Goal: Task Accomplishment & Management: Complete application form

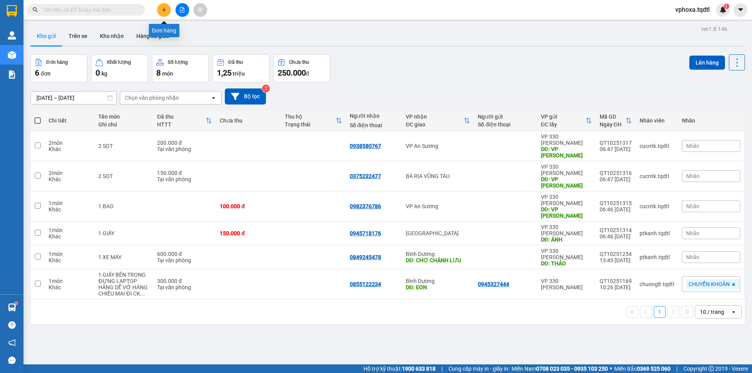
click at [167, 8] on icon "plus" at bounding box center [163, 9] width 5 height 5
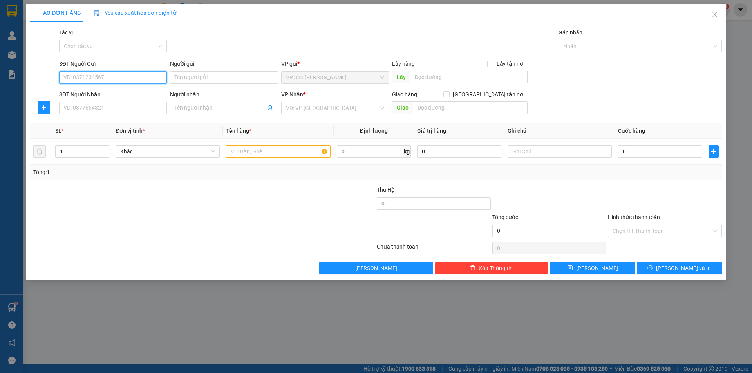
click at [106, 76] on input "SĐT Người Gửi" at bounding box center [113, 77] width 108 height 13
click at [97, 109] on input "SĐT Người Nhận" at bounding box center [113, 108] width 108 height 13
type input "0335570294"
click at [417, 74] on input "text" at bounding box center [469, 77] width 118 height 13
type input "h"
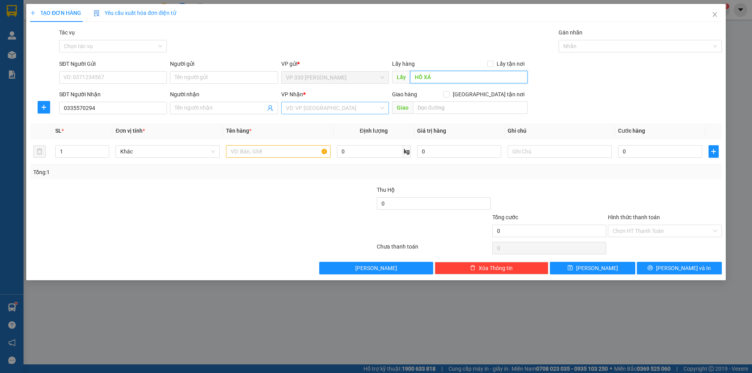
type input "HỒ XÁ"
click at [317, 106] on input "search" at bounding box center [332, 108] width 93 height 12
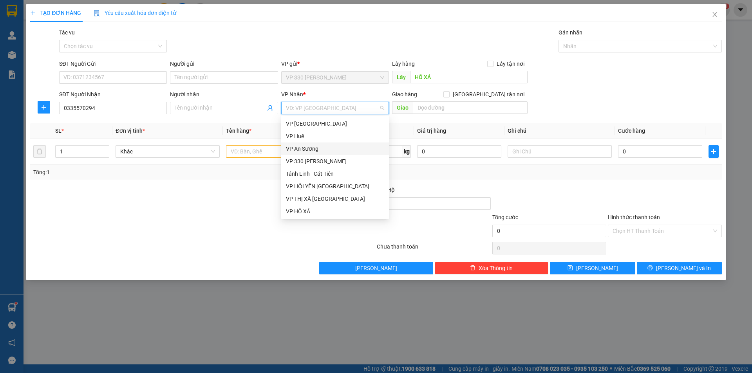
click at [319, 148] on div "VP An Sương" at bounding box center [335, 149] width 98 height 9
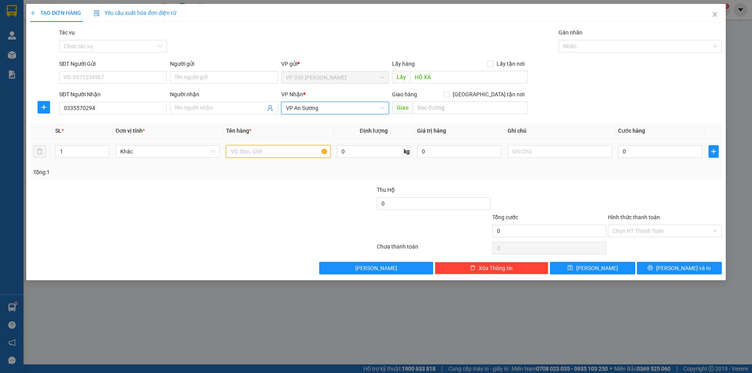
click at [262, 152] on input "text" at bounding box center [278, 151] width 104 height 13
type input "1 XỐP"
click at [638, 151] on input "0" at bounding box center [660, 151] width 84 height 13
type input "2"
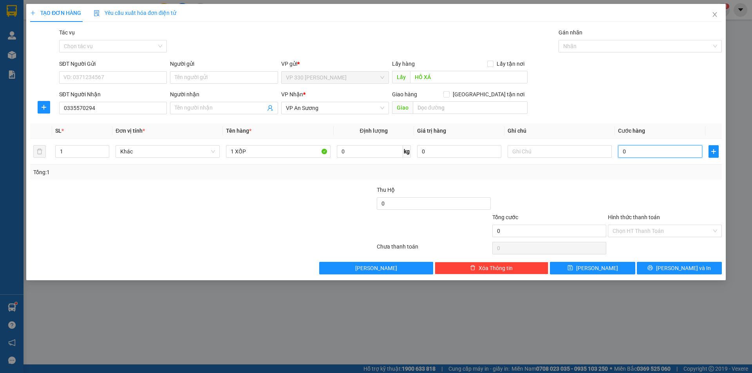
type input "2"
type input "20"
type input "200"
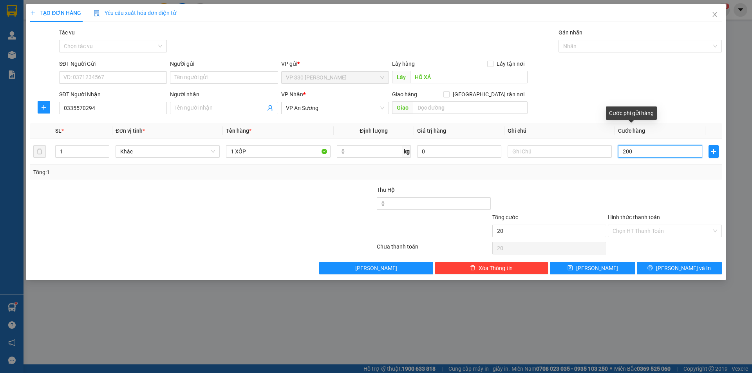
type input "200"
type input "2.000"
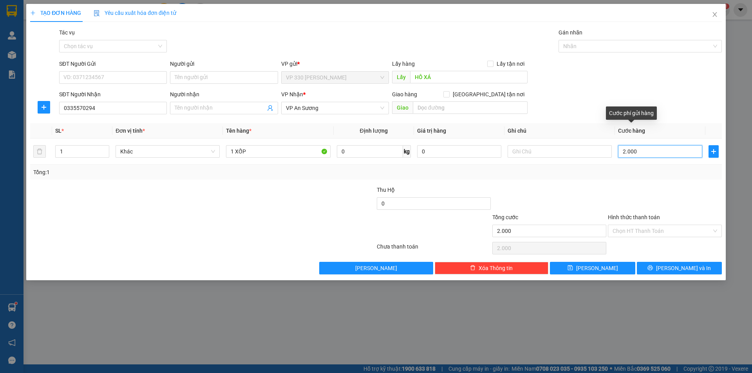
type input "20.000"
type input "200.000"
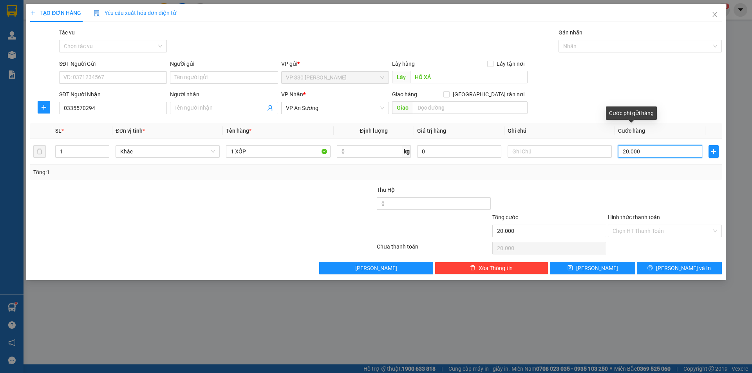
type input "200.000"
click at [188, 79] on input "Người gửi" at bounding box center [224, 77] width 108 height 13
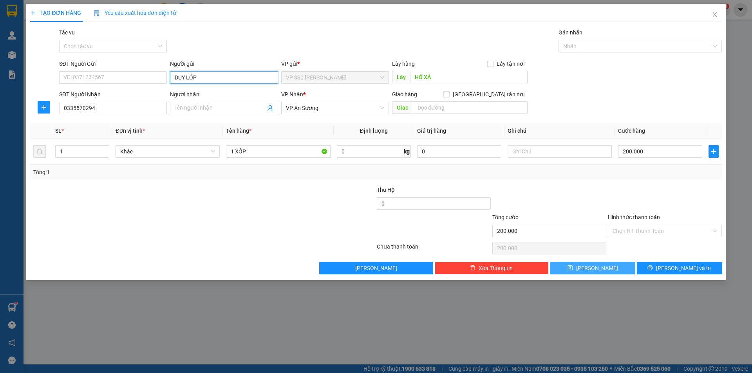
type input "DUY LỐP"
click at [576, 266] on button "[PERSON_NAME]" at bounding box center [592, 268] width 85 height 13
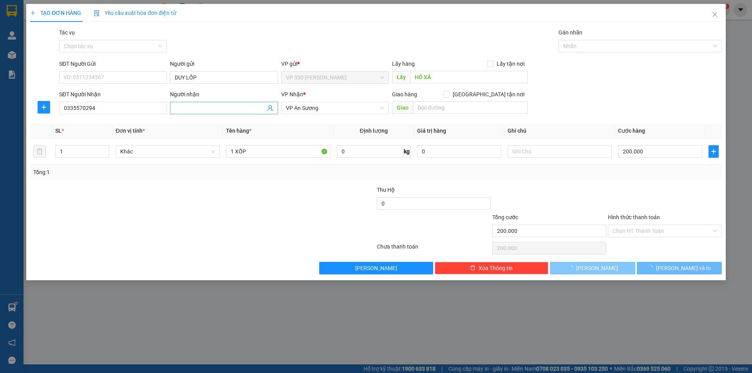
type input "0"
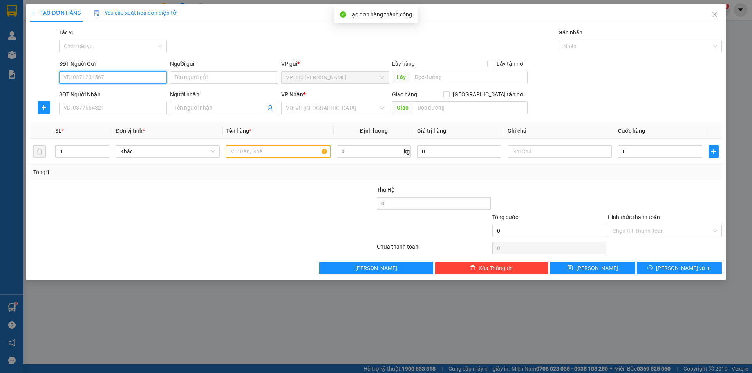
click at [129, 80] on input "SĐT Người Gửi" at bounding box center [113, 77] width 108 height 13
type input "0379537851"
click at [134, 95] on div "0379537851" at bounding box center [113, 93] width 98 height 9
type input "HỒ XÁ"
type input "0987109005"
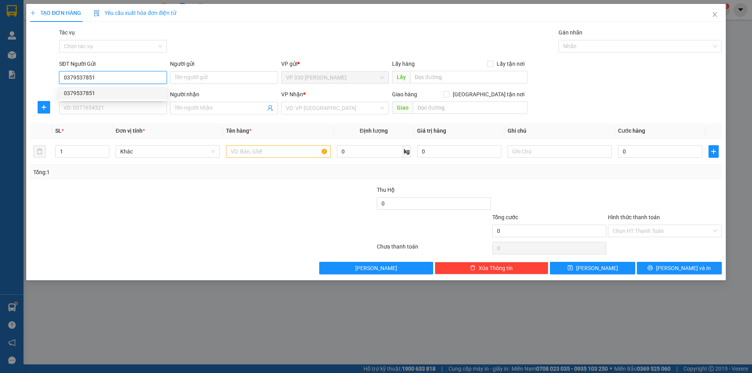
type input "0865895661"
type input "N4 HÒA LỢI"
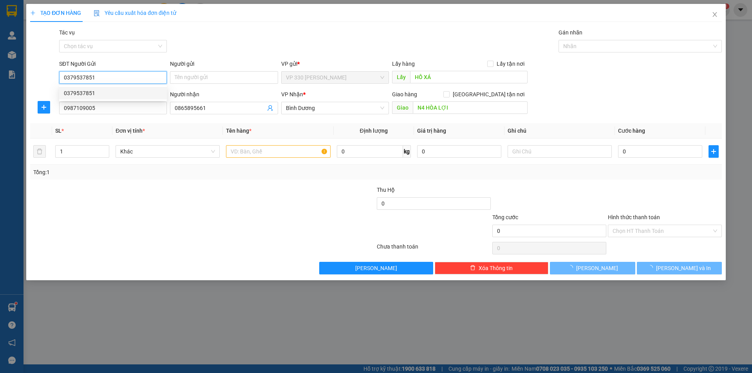
type input "200.000"
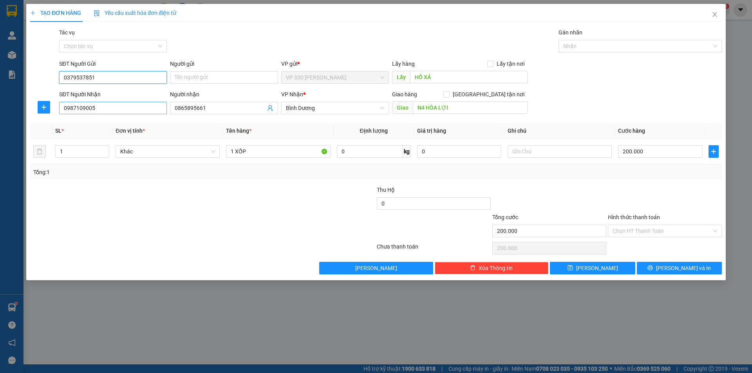
type input "0379537851"
drag, startPoint x: 101, startPoint y: 109, endPoint x: 57, endPoint y: 113, distance: 44.0
click at [58, 113] on div "SĐT Người Nhận 0987109005" at bounding box center [113, 103] width 111 height 27
type input "0971205447"
drag, startPoint x: 225, startPoint y: 103, endPoint x: 175, endPoint y: 109, distance: 50.2
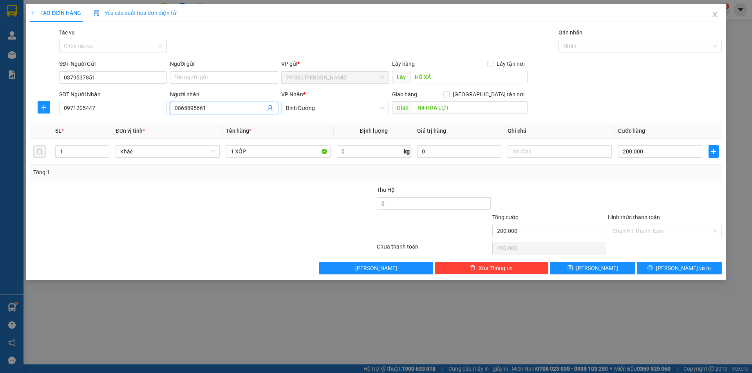
click at [175, 109] on span "0865895661" at bounding box center [224, 108] width 108 height 13
drag, startPoint x: 206, startPoint y: 107, endPoint x: 174, endPoint y: 111, distance: 32.4
click at [174, 111] on span "0865895661" at bounding box center [224, 108] width 108 height 13
type input "0963580057"
click at [431, 90] on div "Giao hàng [GEOGRAPHIC_DATA] tận nơi" at bounding box center [460, 94] width 136 height 9
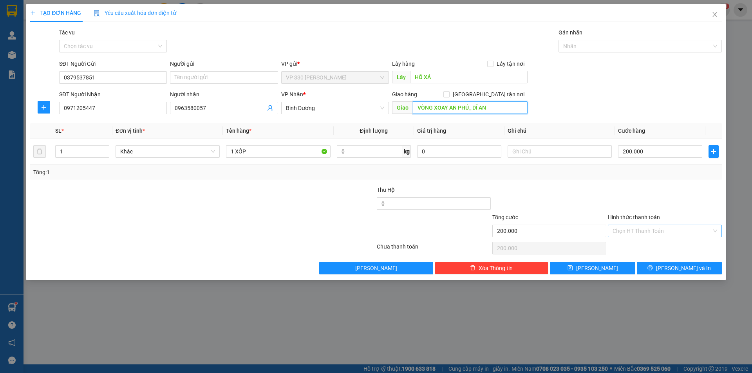
type input "VÒNG XOAY AN PHÚ_ DĨ AN"
click at [653, 229] on input "Hình thức thanh toán" at bounding box center [662, 231] width 99 height 12
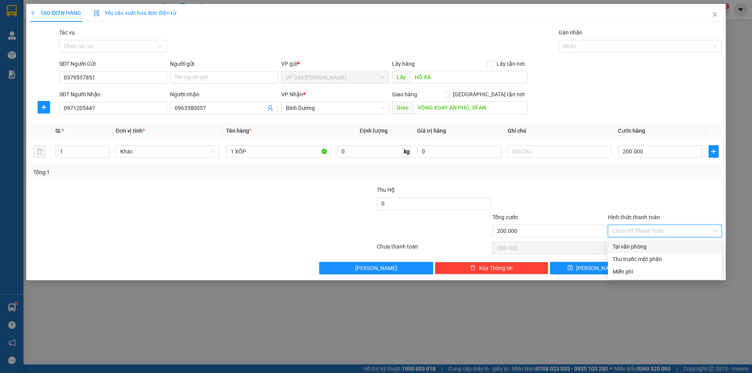
click at [642, 250] on div "Tại văn phòng" at bounding box center [665, 247] width 105 height 9
type input "0"
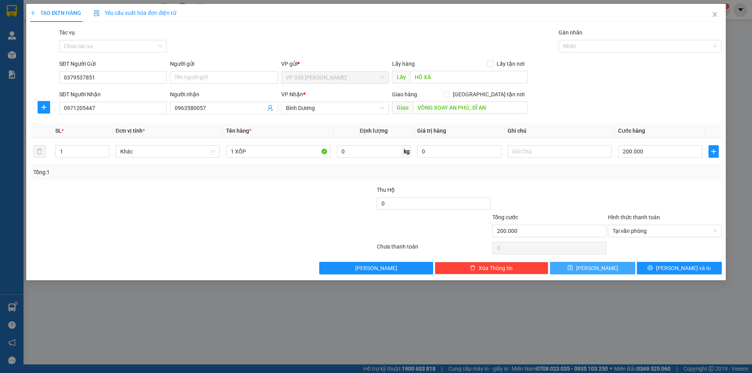
click at [573, 266] on icon "save" at bounding box center [570, 267] width 5 height 5
type input "0"
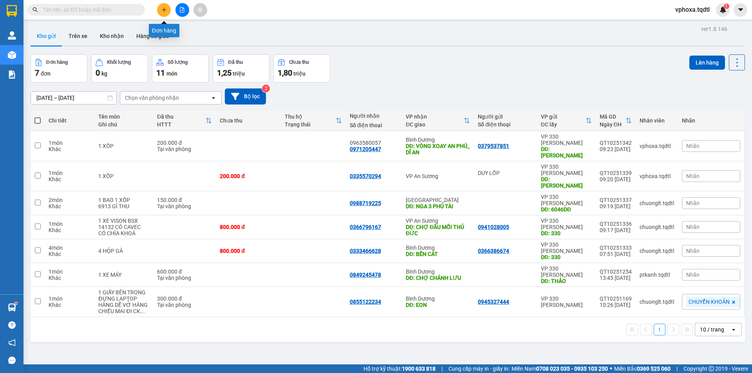
click at [163, 11] on icon "plus" at bounding box center [163, 9] width 5 height 5
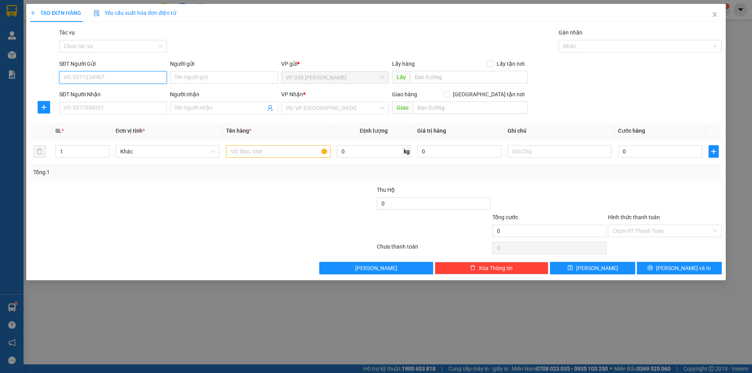
click at [113, 78] on input "SĐT Người Gửi" at bounding box center [113, 77] width 108 height 13
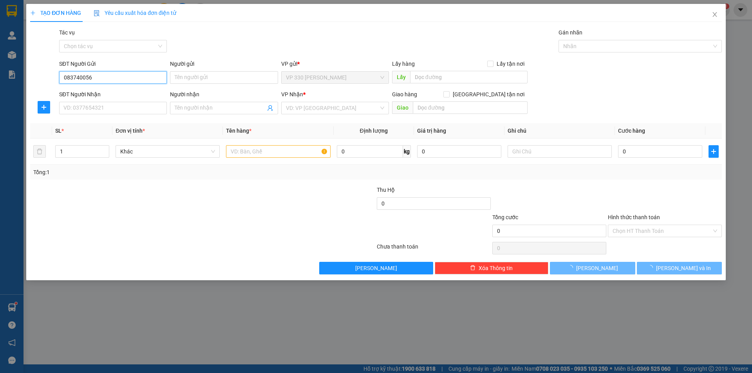
type input "0837400563"
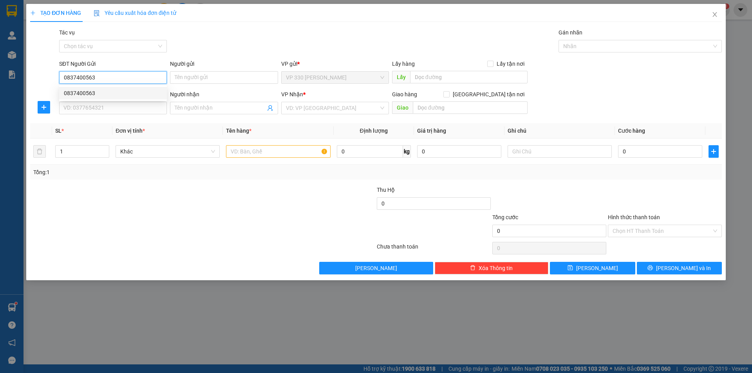
click at [112, 90] on div "0837400563" at bounding box center [113, 93] width 98 height 9
type input "HỒ XÁ"
type input "0819754456"
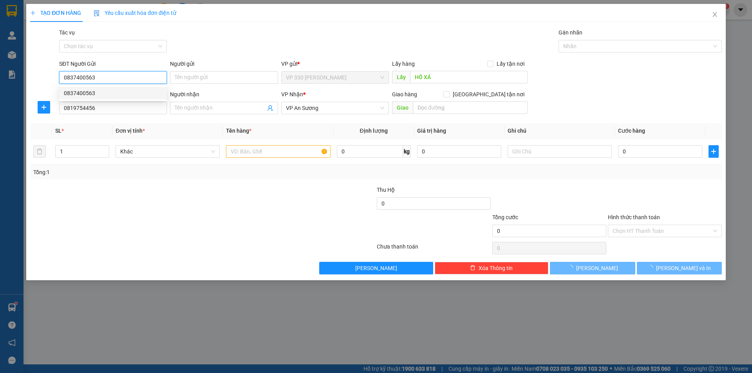
type input "200.000"
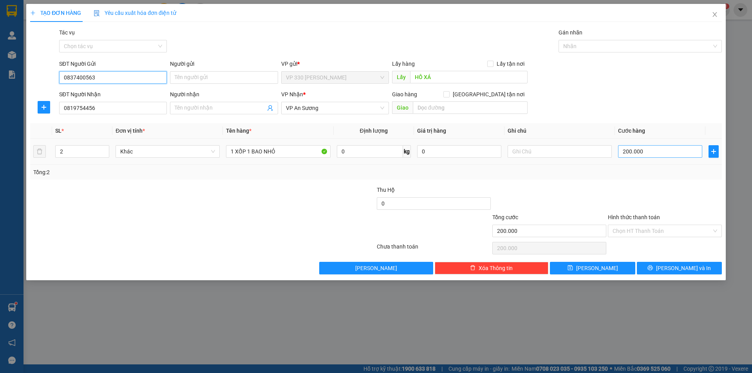
type input "0837400563"
click at [641, 151] on input "200.000" at bounding box center [660, 151] width 84 height 13
type input "0"
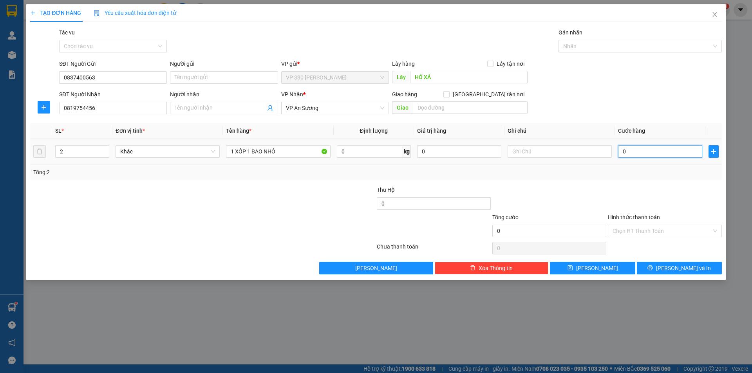
type input "2"
type input "02"
type input "22"
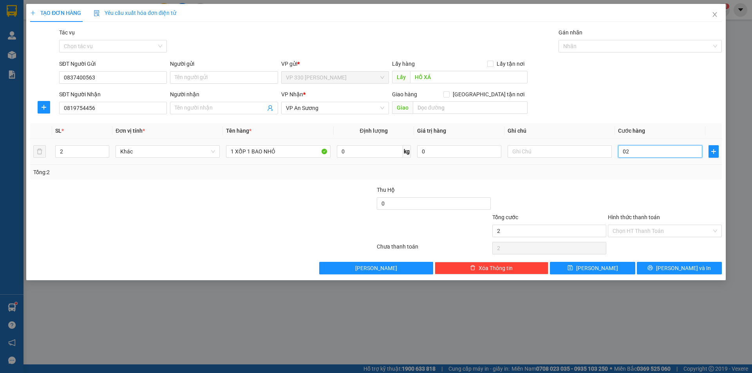
type input "022"
type input "220"
type input "0.220"
type input "2.200"
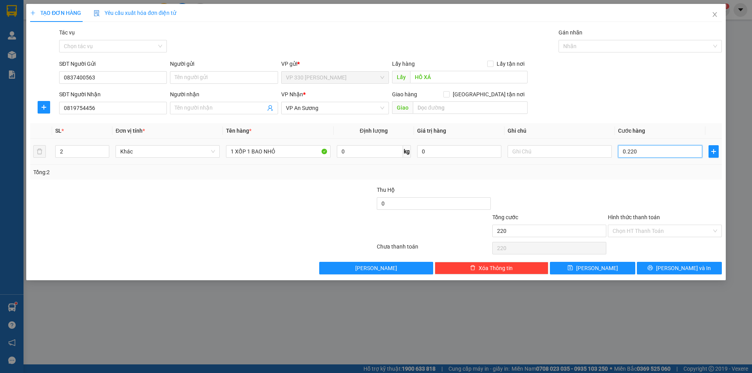
type input "2.200"
type input "02.200"
type input "22.000"
type input "022.000"
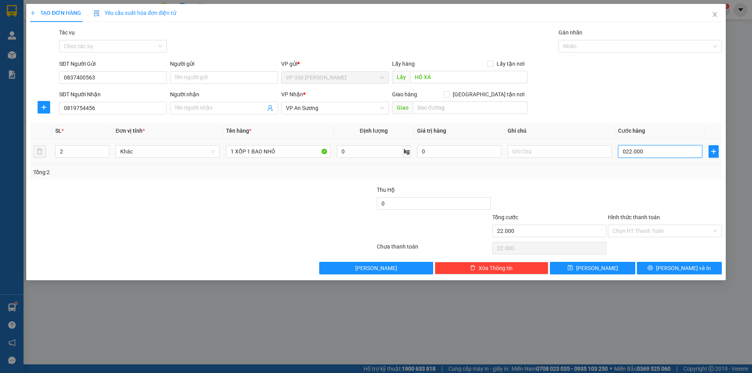
type input "220.000"
click at [580, 271] on button "[PERSON_NAME]" at bounding box center [592, 268] width 85 height 13
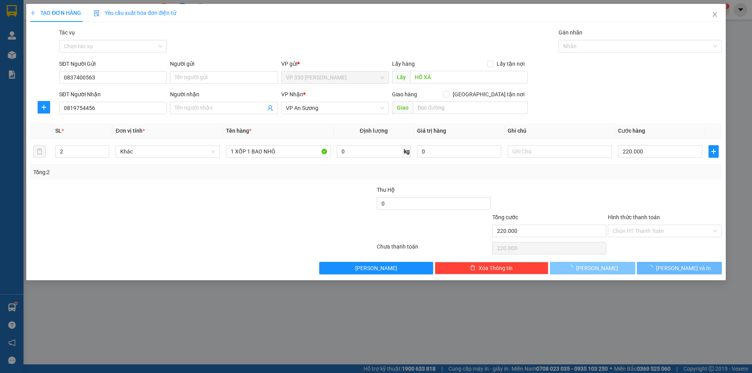
type input "0"
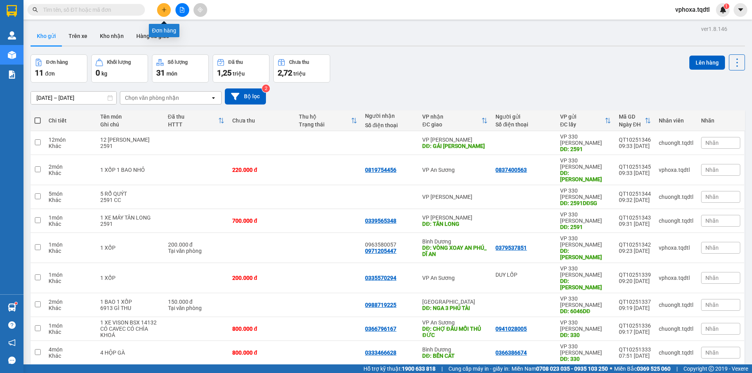
click at [162, 9] on icon "plus" at bounding box center [163, 9] width 5 height 5
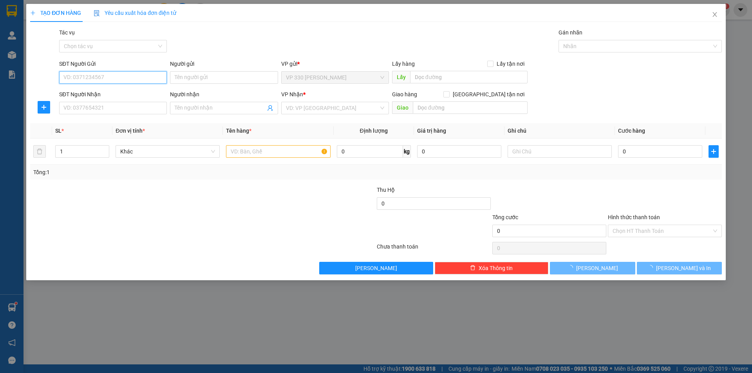
click at [132, 73] on input "SĐT Người Gửi" at bounding box center [113, 77] width 108 height 13
type input "0329070625"
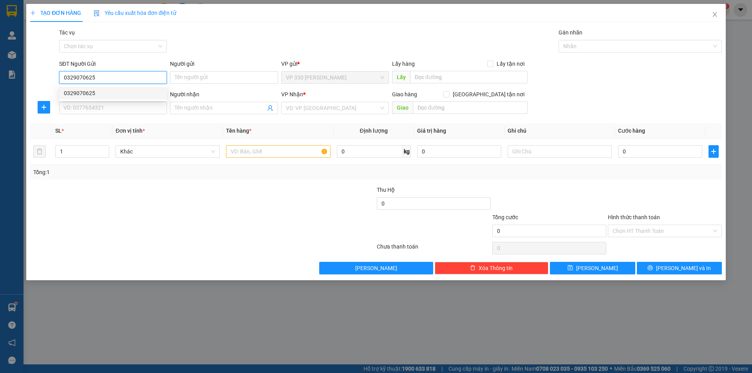
click at [142, 92] on div "0329070625" at bounding box center [113, 93] width 98 height 9
type input "HỒ XÁ"
type input "0972663335"
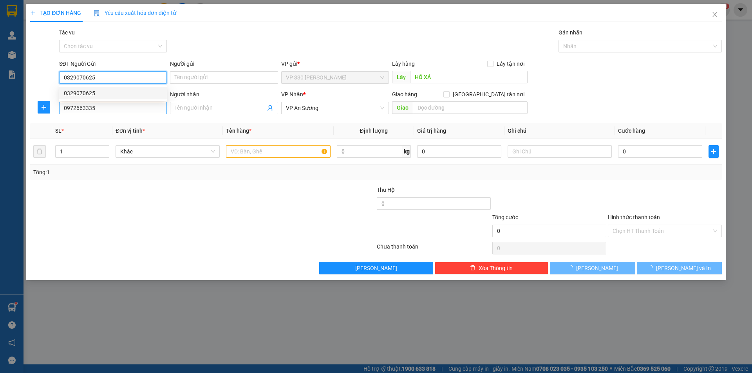
type input "300.000"
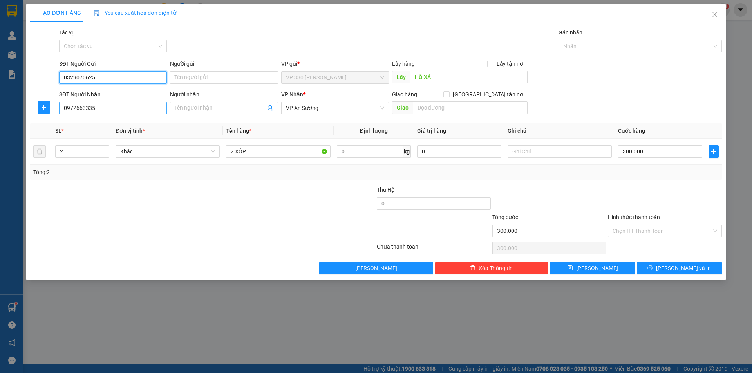
type input "0329070625"
drag, startPoint x: 111, startPoint y: 110, endPoint x: 59, endPoint y: 114, distance: 52.7
click at [59, 114] on div "SĐT Người Nhận 0972663335" at bounding box center [113, 103] width 108 height 27
type input "0965524638"
click at [85, 120] on div "0965524638" at bounding box center [113, 124] width 98 height 9
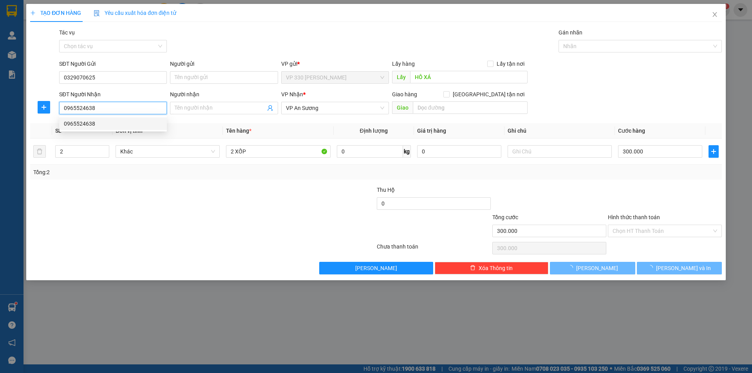
type input "200.000"
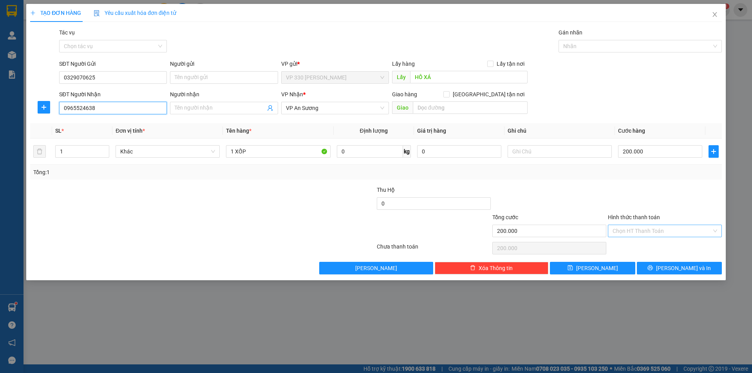
type input "0965524638"
click at [646, 234] on input "Hình thức thanh toán" at bounding box center [662, 231] width 99 height 12
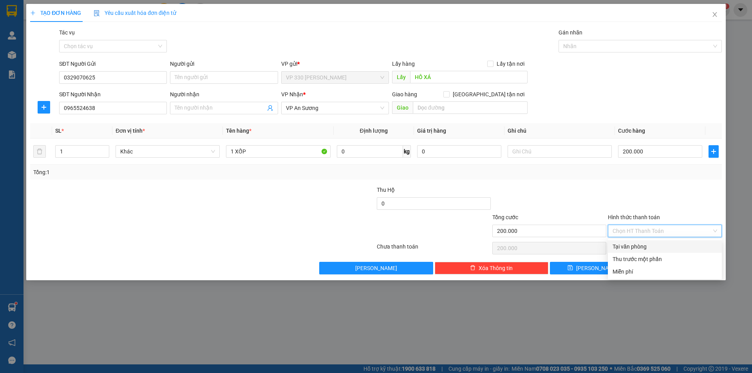
click at [626, 247] on div "Tại văn phòng" at bounding box center [665, 247] width 105 height 9
type input "0"
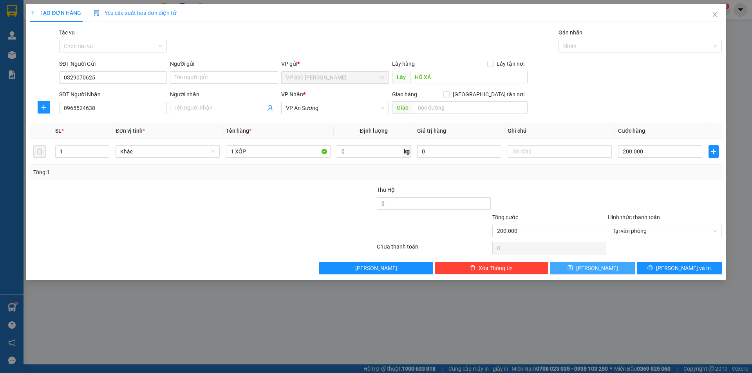
click at [594, 272] on span "[PERSON_NAME]" at bounding box center [597, 268] width 42 height 9
type input "0"
